Goal: Check status: Check status

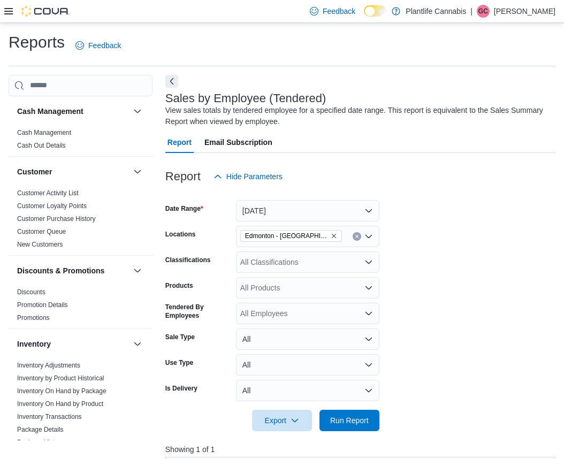
scroll to position [374, 0]
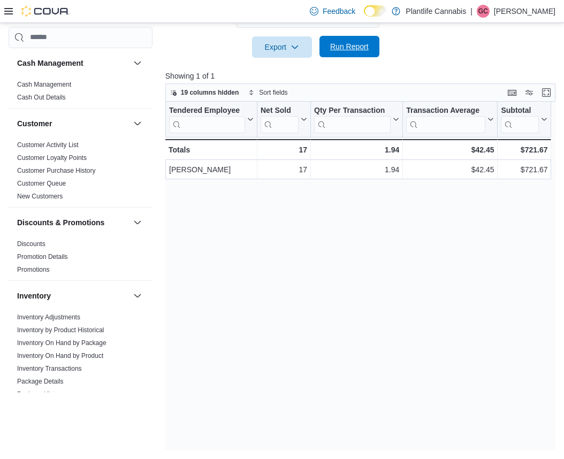
click at [350, 51] on span "Run Report" at bounding box center [349, 46] width 39 height 11
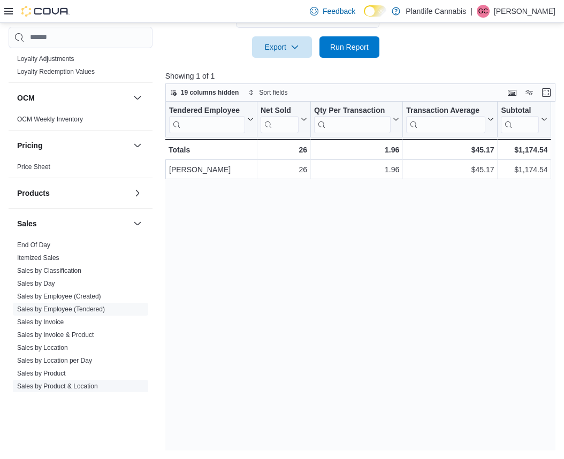
scroll to position [536, 0]
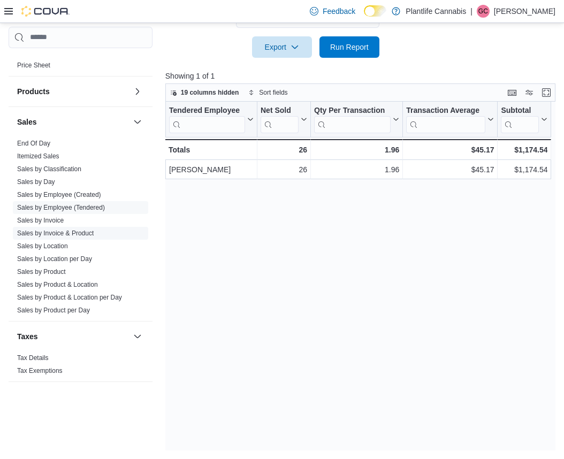
click at [80, 233] on link "Sales by Invoice & Product" at bounding box center [55, 233] width 77 height 7
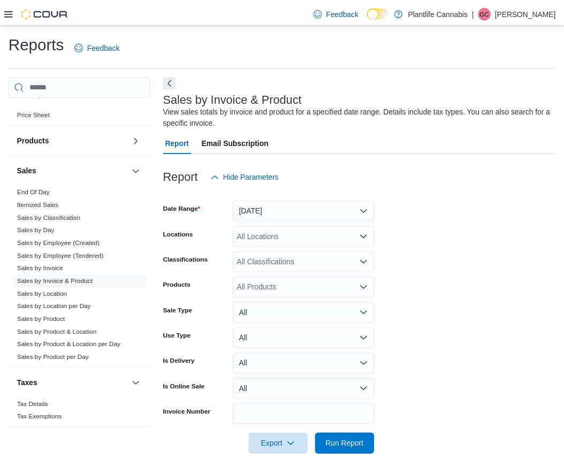
scroll to position [19, 0]
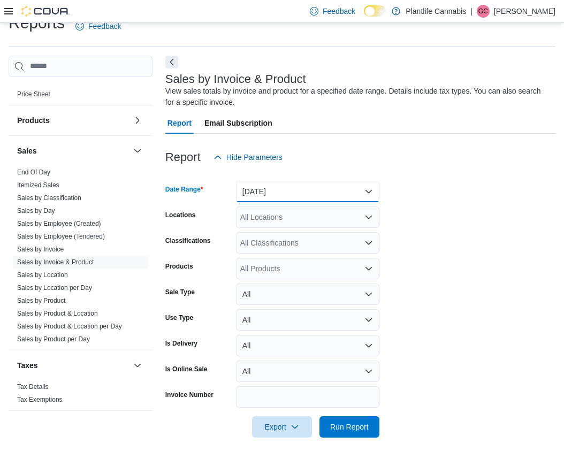
click at [367, 192] on button "[DATE]" at bounding box center [307, 191] width 143 height 21
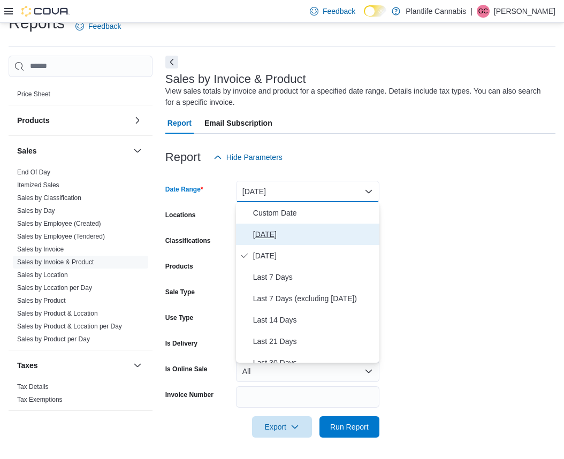
click at [268, 233] on span "[DATE]" at bounding box center [314, 234] width 122 height 13
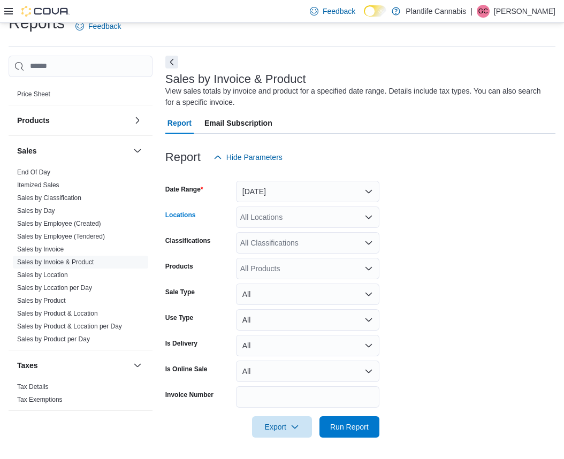
click at [370, 216] on icon "Open list of options" at bounding box center [369, 217] width 6 height 3
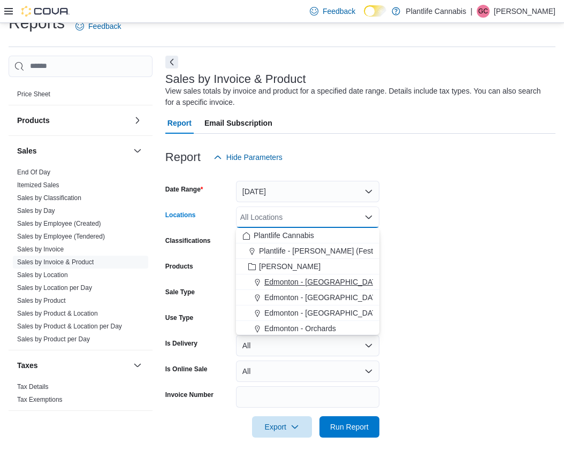
click at [328, 280] on span "Edmonton - [GEOGRAPHIC_DATA]" at bounding box center [323, 282] width 119 height 11
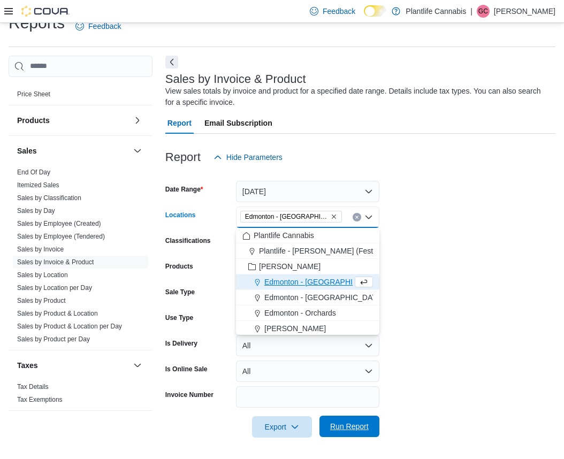
click at [362, 423] on span "Run Report" at bounding box center [349, 426] width 39 height 11
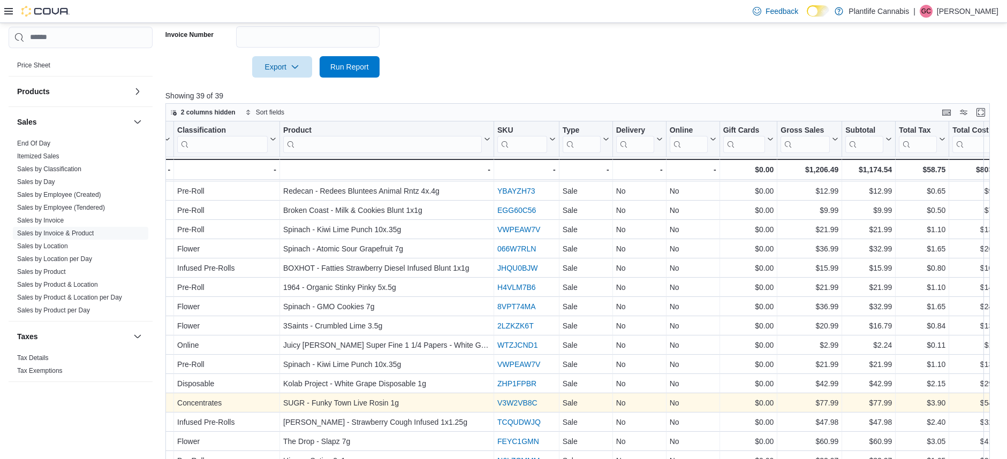
scroll to position [388, 0]
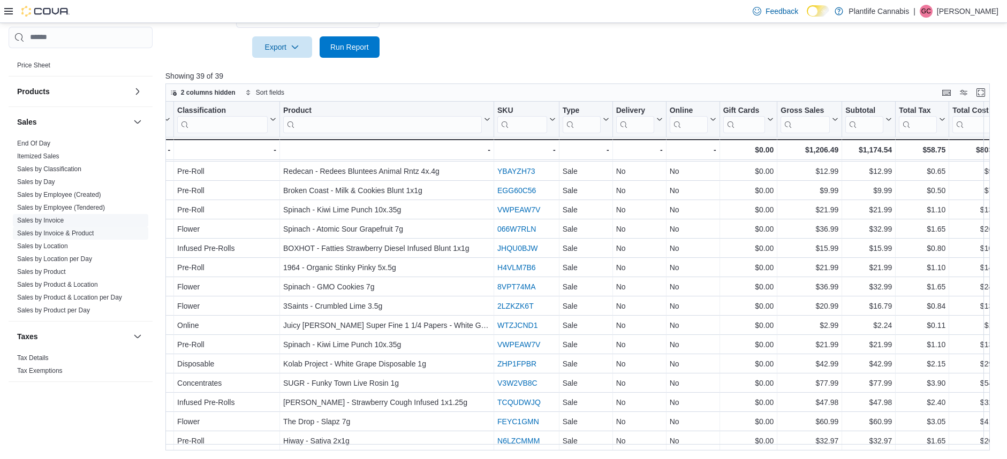
click at [56, 222] on link "Sales by Invoice" at bounding box center [40, 220] width 47 height 7
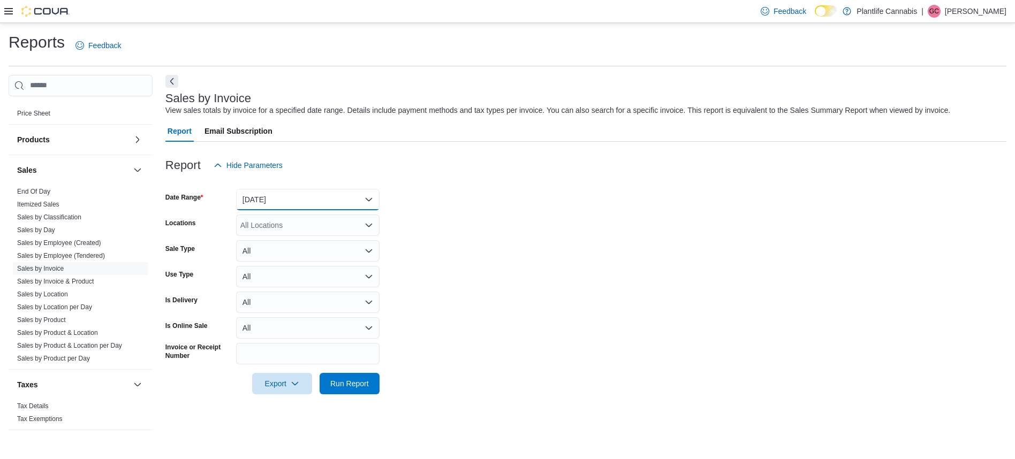
click at [369, 197] on button "[DATE]" at bounding box center [307, 199] width 143 height 21
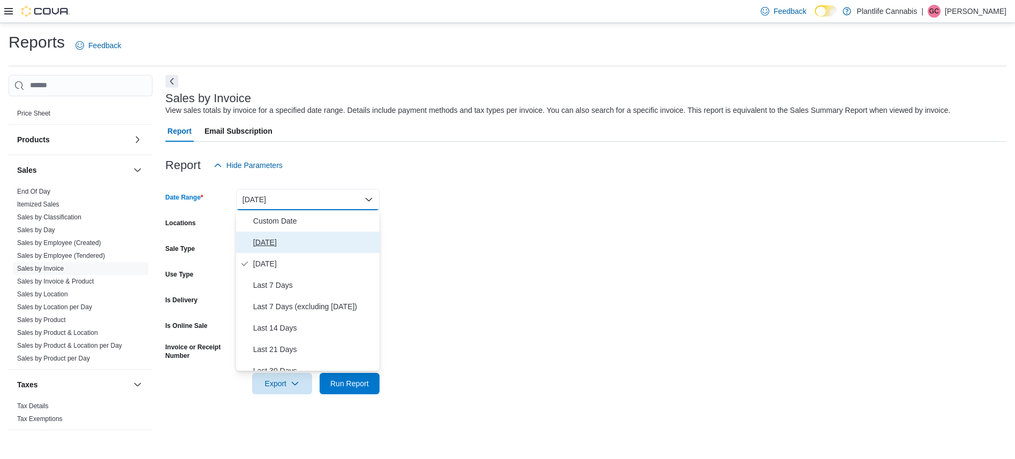
click at [263, 241] on span "[DATE]" at bounding box center [314, 242] width 122 height 13
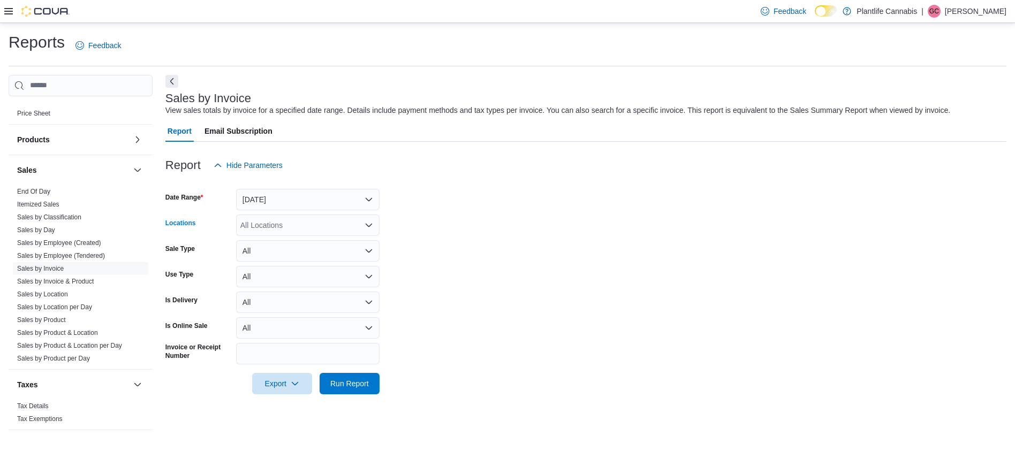
click at [369, 222] on icon "Open list of options" at bounding box center [368, 225] width 9 height 9
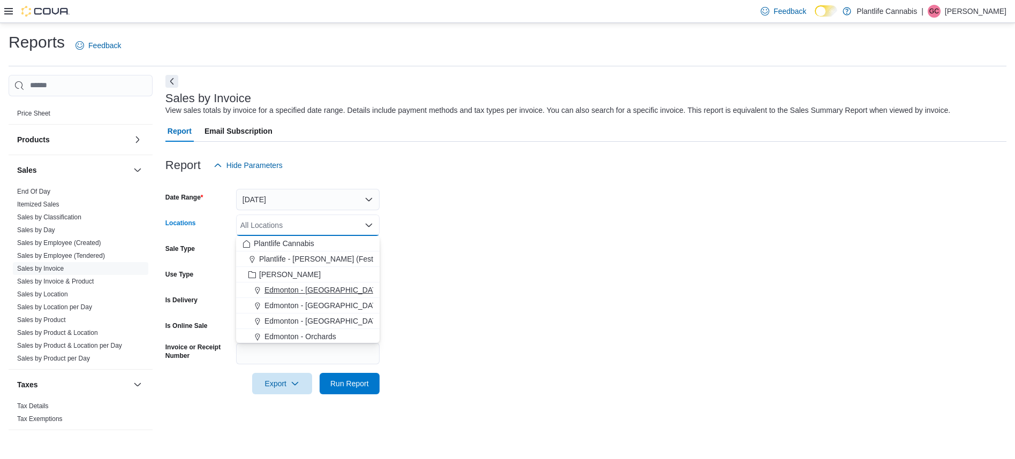
click at [319, 288] on span "Edmonton - [GEOGRAPHIC_DATA]" at bounding box center [323, 290] width 119 height 11
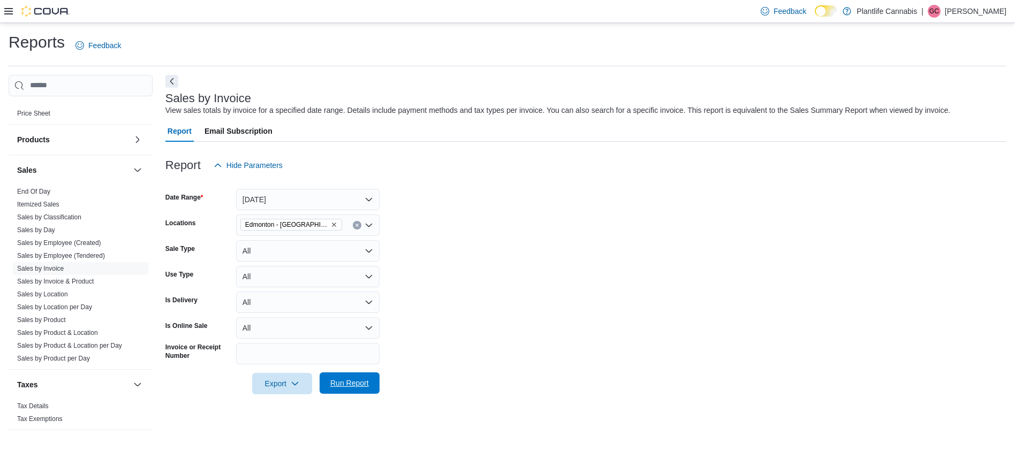
click at [361, 384] on span "Run Report" at bounding box center [349, 383] width 39 height 11
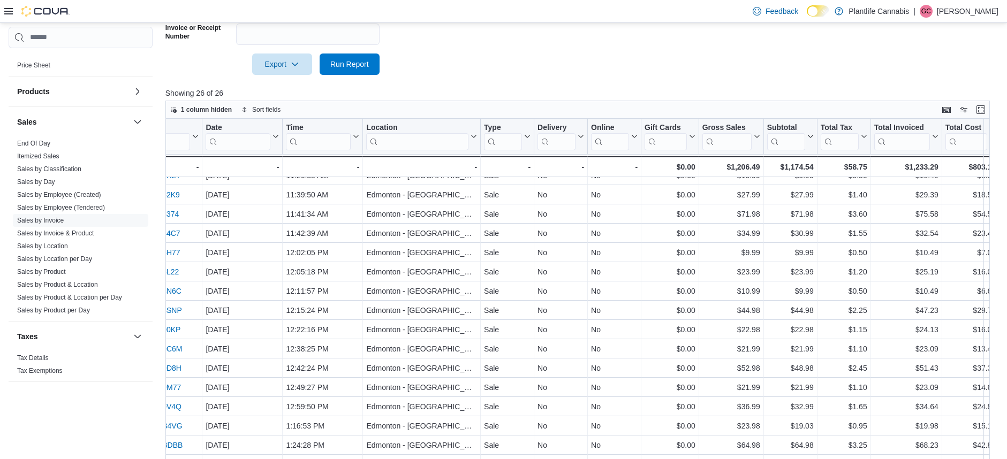
scroll to position [216, 127]
